Goal: Information Seeking & Learning: Check status

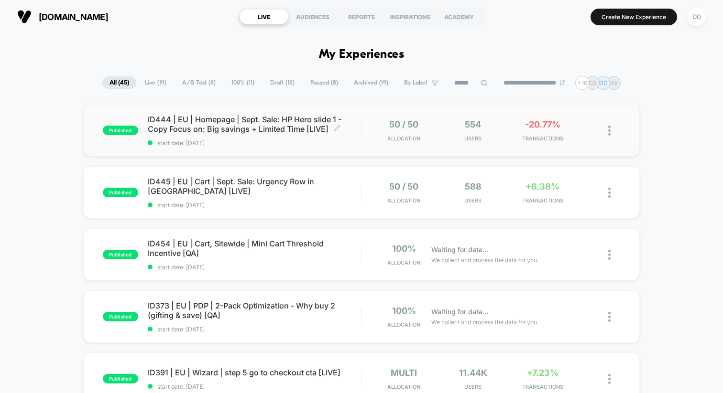
scroll to position [429, 0]
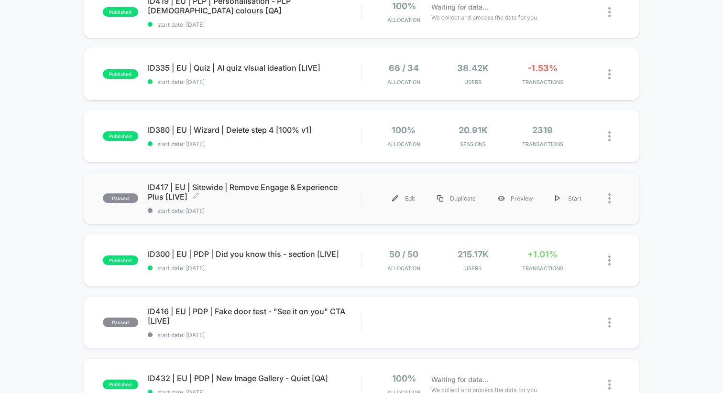
click at [241, 195] on span "ID417 | EU | Sitewide | Remove Engage & Experience Plus [LIVE] Click to edit ex…" at bounding box center [254, 192] width 213 height 19
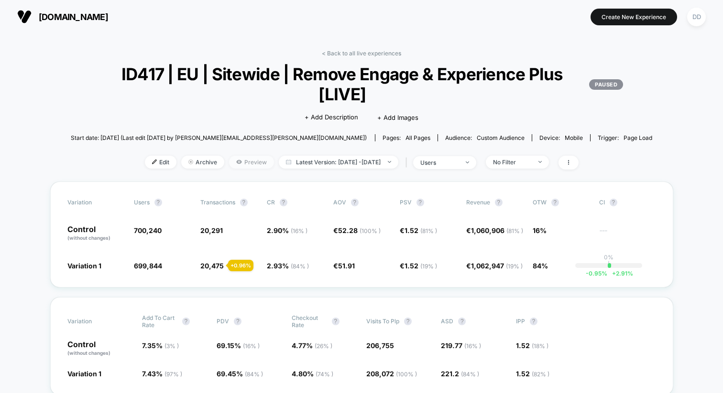
click at [236, 163] on span "Preview" at bounding box center [251, 162] width 45 height 13
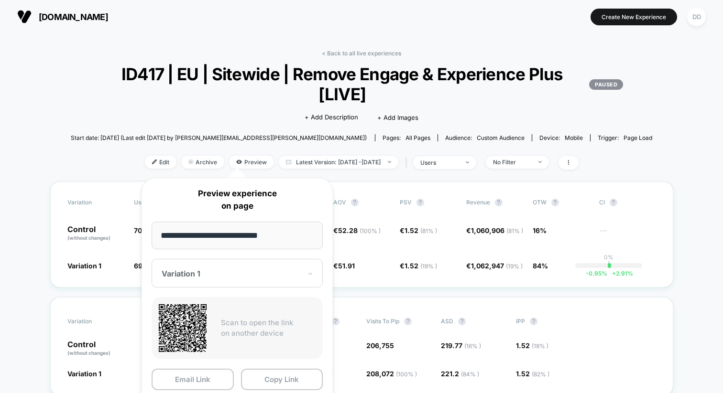
click at [250, 229] on input "**********" at bounding box center [237, 236] width 171 height 28
click at [283, 372] on button "Copy Link" at bounding box center [282, 380] width 82 height 22
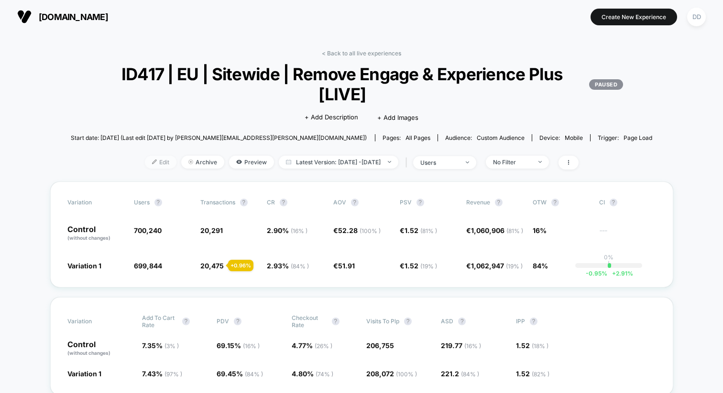
click at [152, 163] on img at bounding box center [154, 162] width 5 height 5
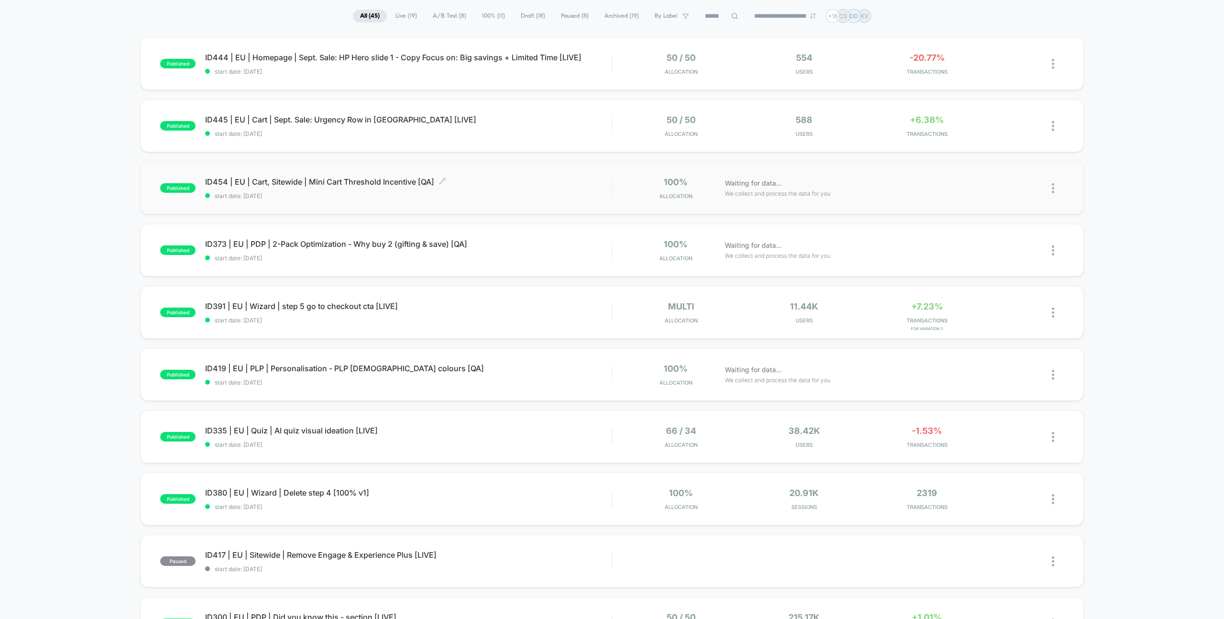
scroll to position [112, 0]
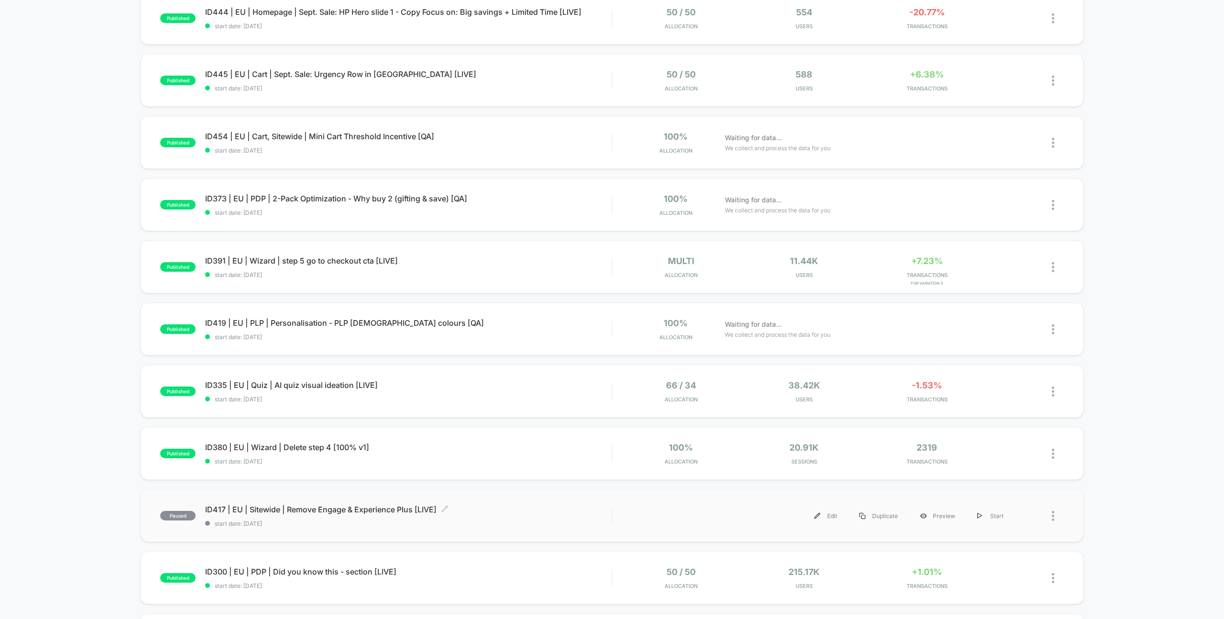
click at [436, 504] on span "ID417 | EU | Sitewide | Remove Engage & Experience Plus [LIVE] Click to edit ex…" at bounding box center [408, 509] width 406 height 10
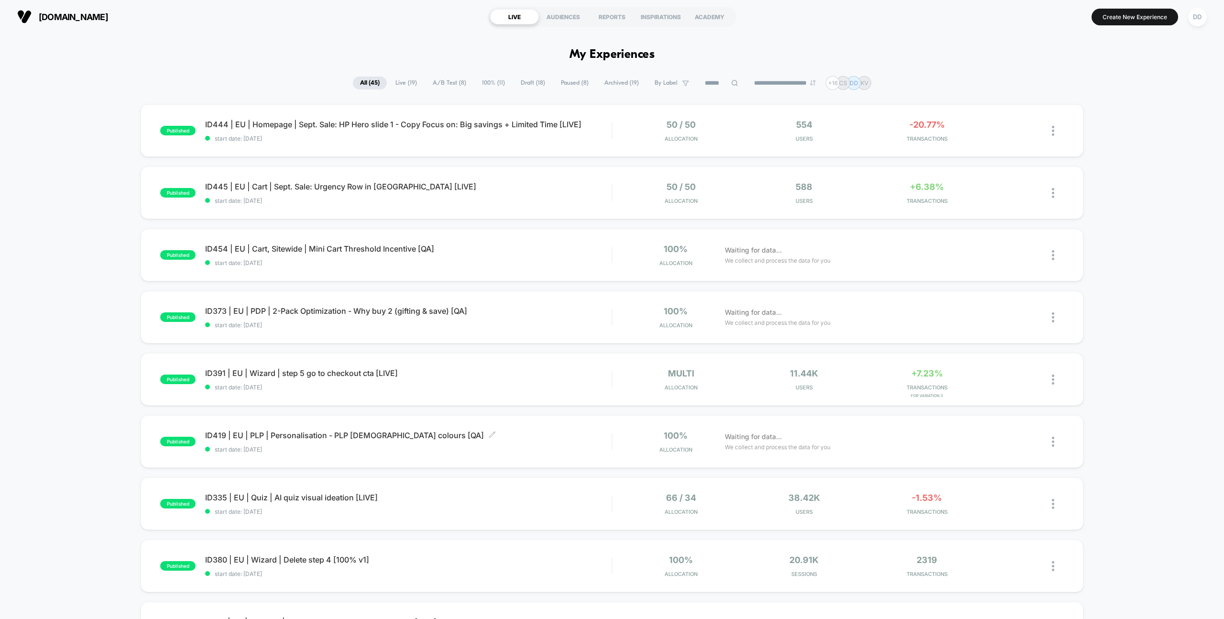
scroll to position [7, 0]
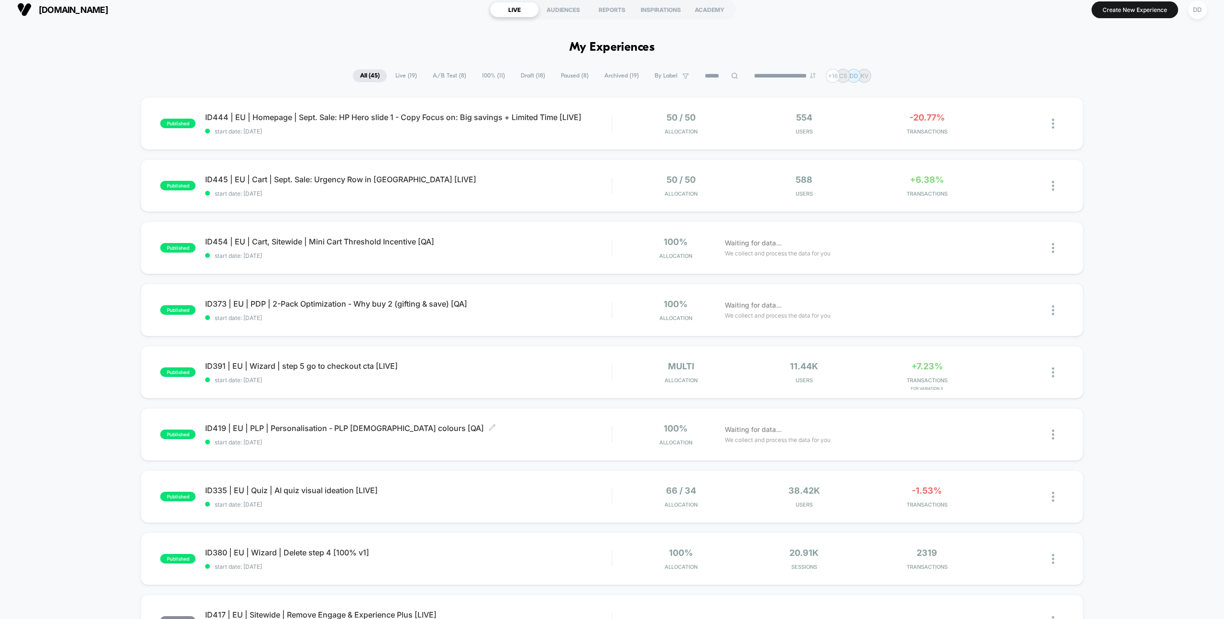
click at [550, 443] on span "start date: [DATE]" at bounding box center [408, 441] width 406 height 7
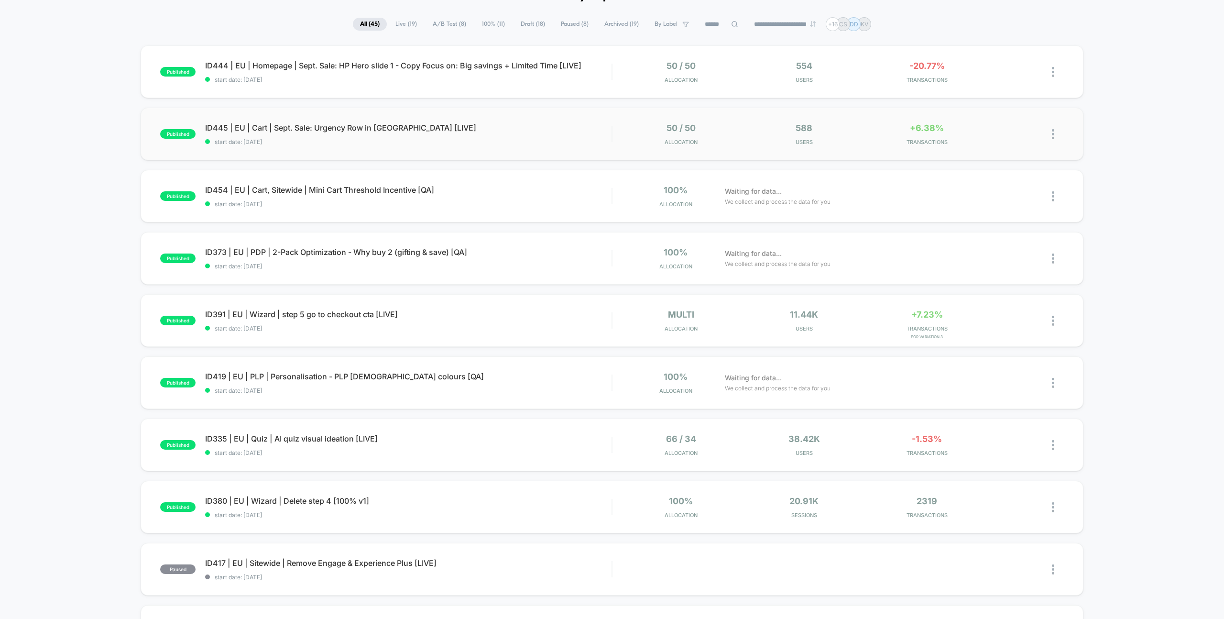
scroll to position [126, 0]
